Goal: Information Seeking & Learning: Learn about a topic

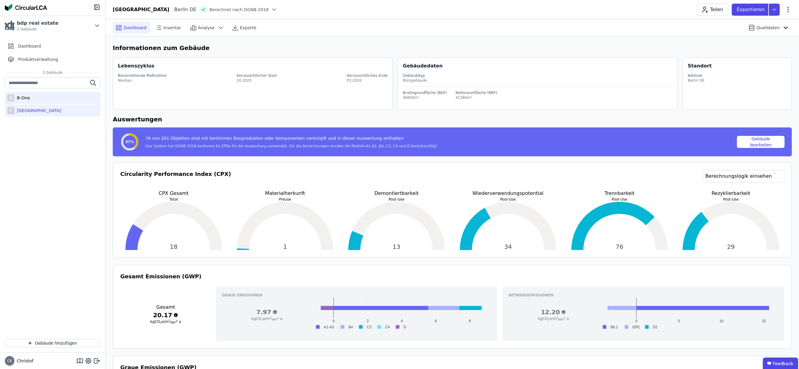
click at [26, 97] on div "B-One" at bounding box center [22, 98] width 16 height 6
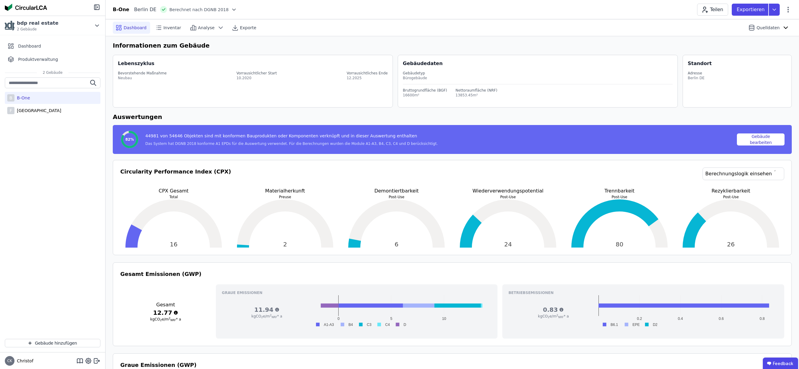
scroll to position [1, 0]
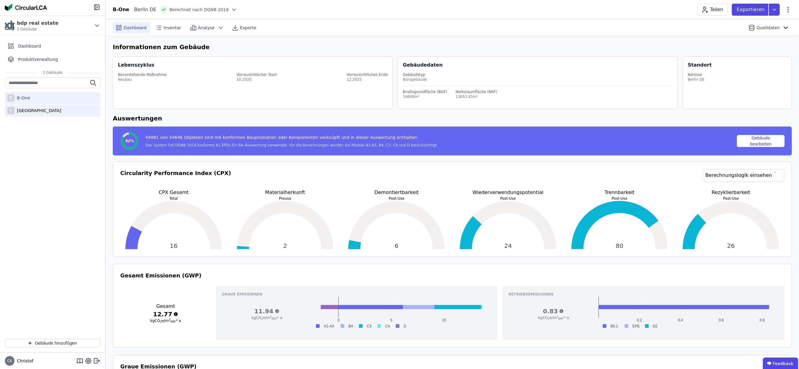
click at [33, 110] on div "[GEOGRAPHIC_DATA]" at bounding box center [37, 111] width 47 height 6
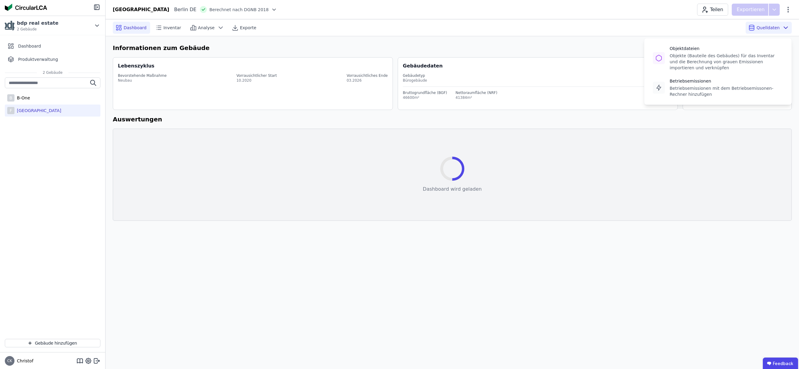
click at [766, 27] on span "Quelldaten" at bounding box center [767, 28] width 23 height 6
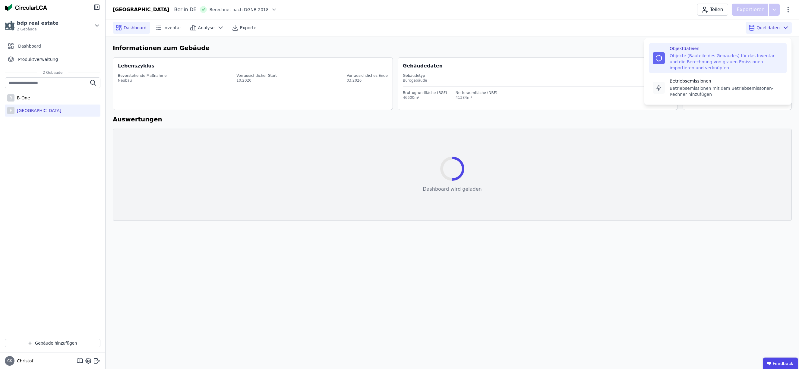
click at [698, 60] on div "Objekte (Bauteile des Gebäudes) für das Inventar und die Berechnung von grauen …" at bounding box center [726, 62] width 113 height 18
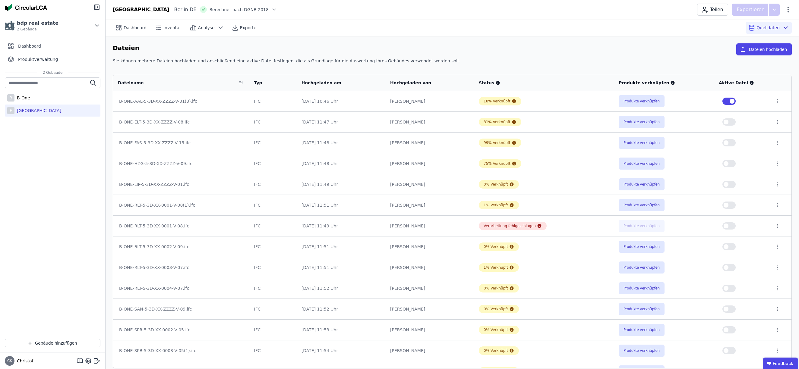
click at [724, 101] on button "button" at bounding box center [728, 101] width 13 height 7
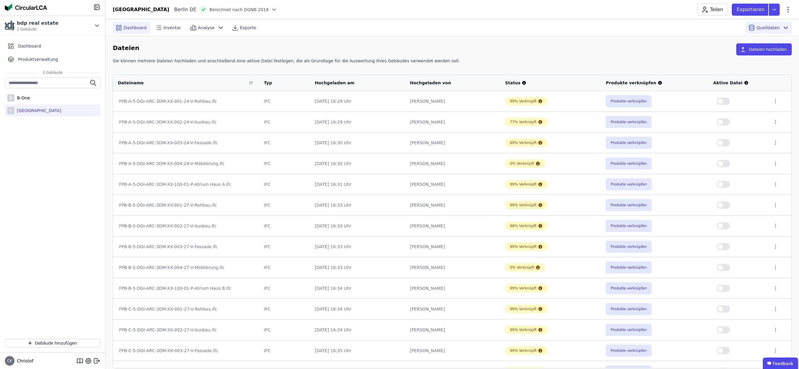
click at [129, 28] on span "Dashboard" at bounding box center [135, 28] width 23 height 6
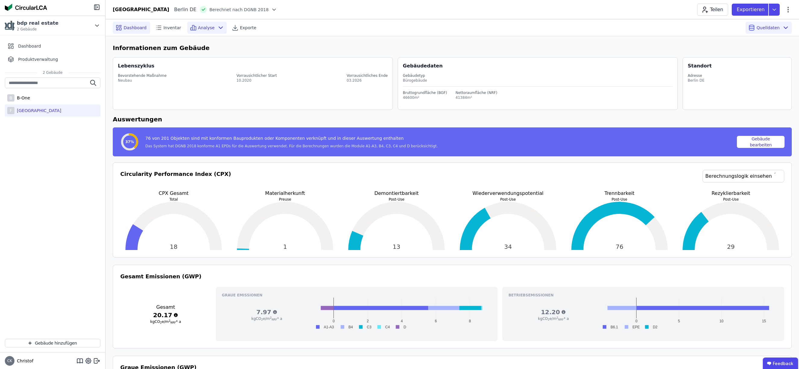
click at [201, 28] on span "Analyse" at bounding box center [206, 28] width 17 height 6
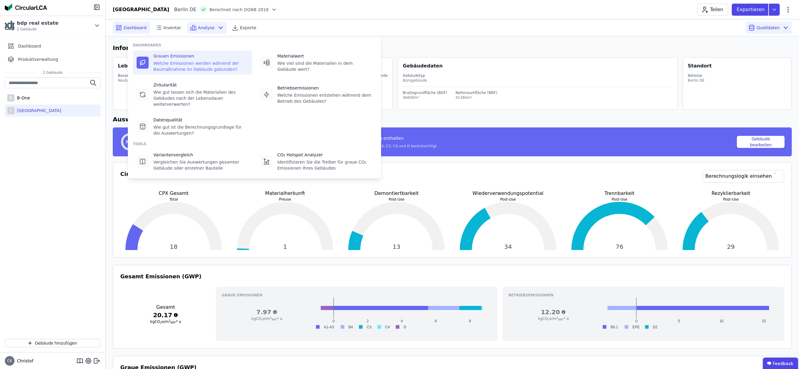
click at [187, 64] on div "Welche Emissionen werden während der Baumaßnahme im Gebäude gebunden?" at bounding box center [200, 66] width 95 height 12
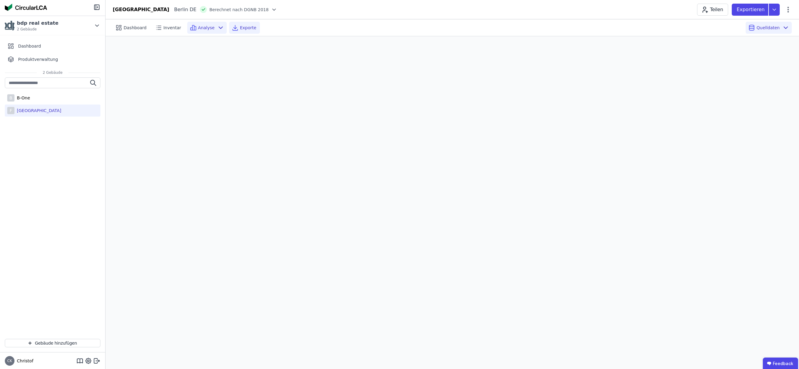
click at [241, 27] on span "Exporte" at bounding box center [248, 28] width 16 height 6
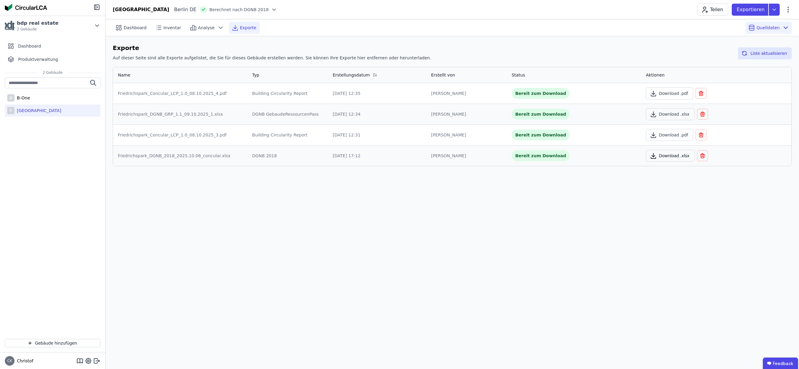
click at [666, 156] on button "Download .xlsx" at bounding box center [670, 156] width 49 height 12
click at [201, 29] on span "Analyse" at bounding box center [206, 28] width 17 height 6
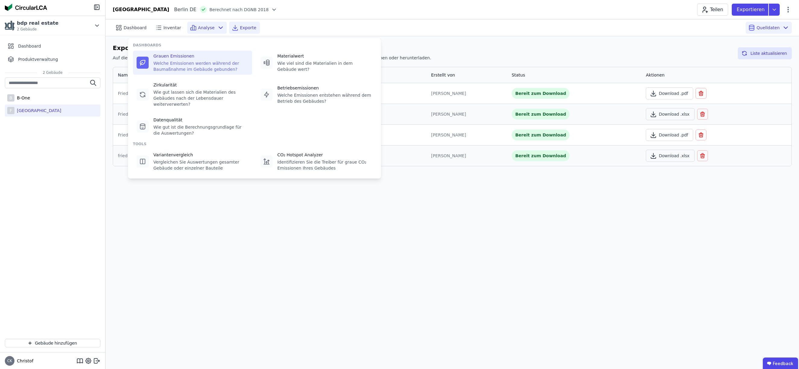
click at [177, 66] on div "Welche Emissionen werden während der Baumaßnahme im Gebäude gebunden?" at bounding box center [200, 66] width 95 height 12
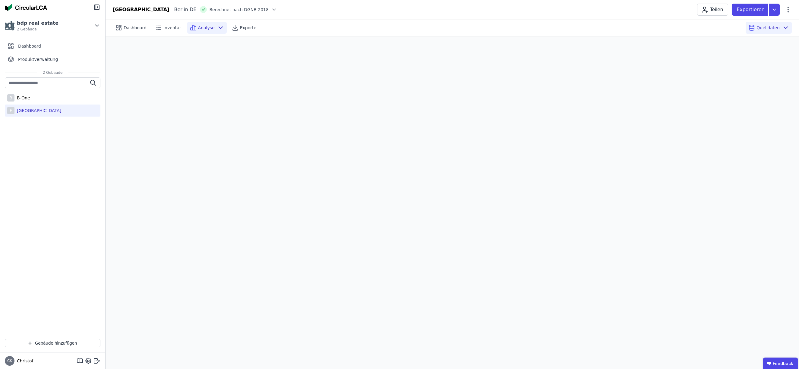
scroll to position [17, 0]
click at [201, 28] on span "Analyse" at bounding box center [206, 28] width 17 height 6
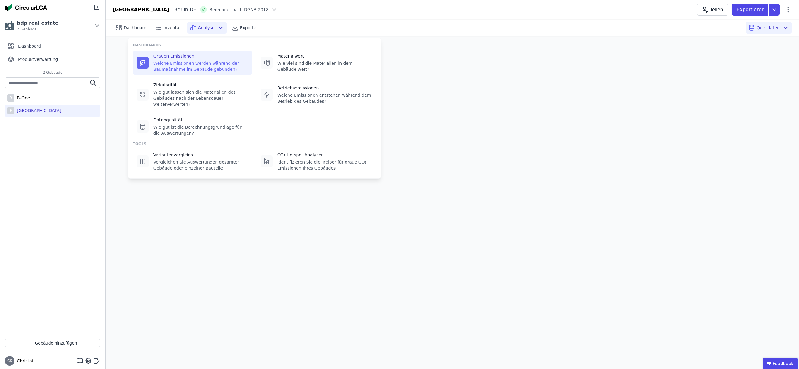
click at [201, 28] on span "Analyse" at bounding box center [206, 28] width 17 height 6
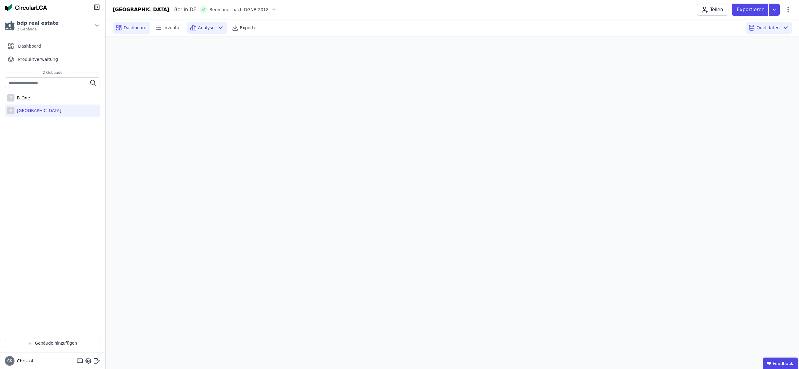
click at [133, 27] on span "Dashboard" at bounding box center [135, 28] width 23 height 6
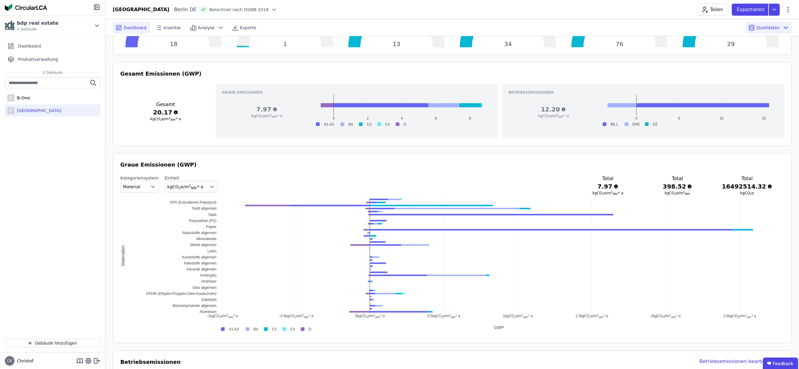
scroll to position [204, 0]
click at [134, 186] on span "Material" at bounding box center [131, 186] width 17 height 6
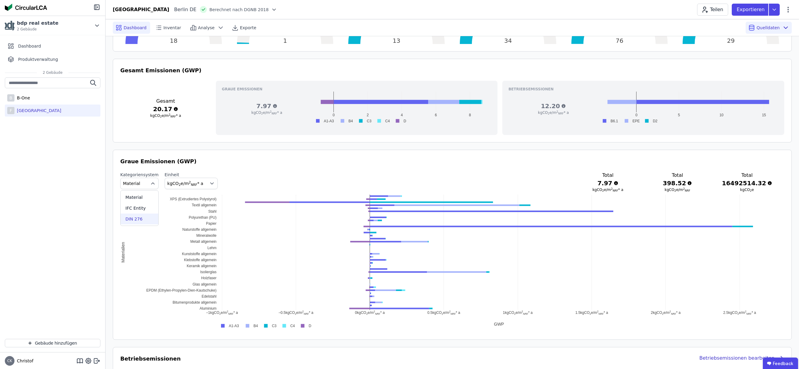
click at [136, 219] on span "DIN 276" at bounding box center [133, 219] width 17 height 6
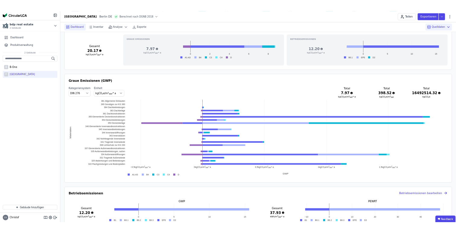
scroll to position [248, 0]
